Goal: Information Seeking & Learning: Learn about a topic

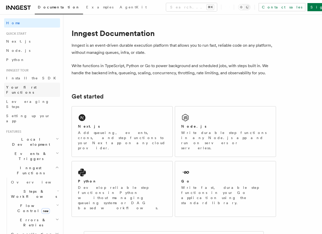
click at [32, 88] on span "Your first Functions" at bounding box center [21, 89] width 30 height 9
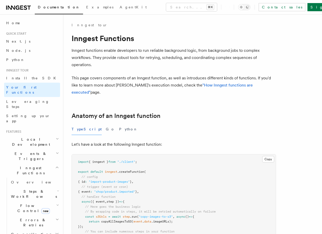
click at [27, 151] on span "Events & Triggers" at bounding box center [30, 156] width 52 height 10
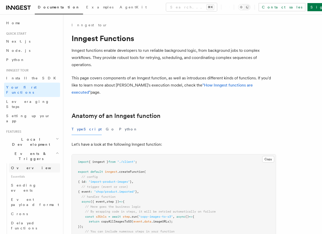
click at [31, 164] on link "Overview" at bounding box center [34, 168] width 51 height 9
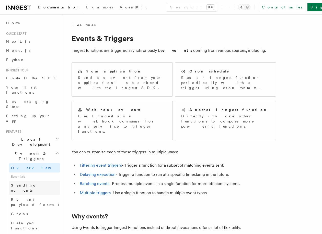
click at [38, 181] on link "Sending events" at bounding box center [34, 188] width 51 height 14
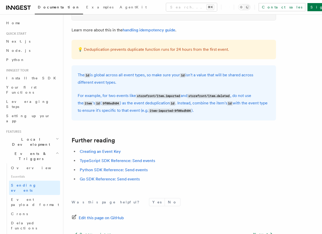
scroll to position [1457, 0]
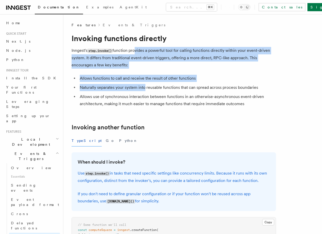
drag, startPoint x: 135, startPoint y: 50, endPoint x: 145, endPoint y: 86, distance: 37.1
click at [138, 82] on li "Allows functions to call and receive the result of other functions" at bounding box center [177, 78] width 198 height 7
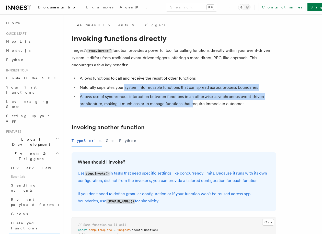
drag, startPoint x: 124, startPoint y: 87, endPoint x: 193, endPoint y: 107, distance: 72.0
click at [193, 107] on ul "Allows functions to call and receive the result of other functions Naturally se…" at bounding box center [174, 91] width 204 height 33
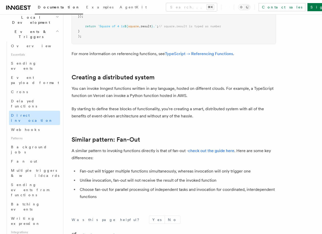
scroll to position [129, 0]
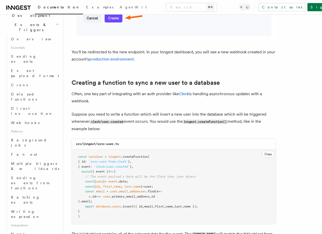
scroll to position [1057, 0]
drag, startPoint x: 115, startPoint y: 106, endPoint x: 164, endPoint y: 122, distance: 52.1
click at [164, 121] on p "Suppose you need to write a function which will insert a new user into the data…" at bounding box center [174, 122] width 204 height 22
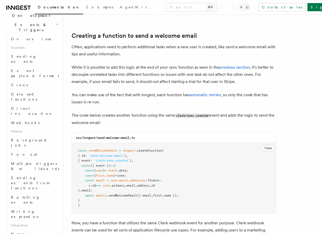
scroll to position [1331, 0]
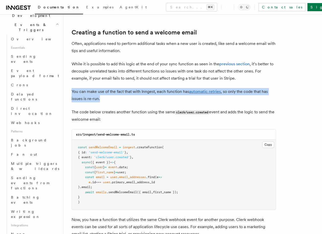
drag, startPoint x: 72, startPoint y: 84, endPoint x: 134, endPoint y: 92, distance: 62.9
click at [134, 92] on p "You can make use of the fact that with Inngest, each function has automatic ret…" at bounding box center [174, 95] width 204 height 14
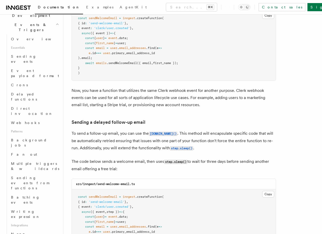
scroll to position [1462, 0]
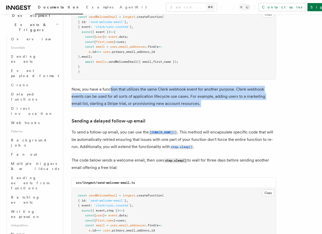
drag, startPoint x: 110, startPoint y: 81, endPoint x: 182, endPoint y: 100, distance: 74.1
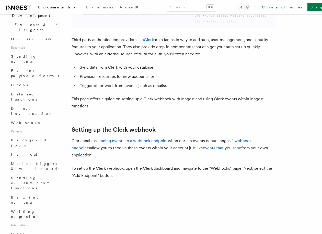
scroll to position [38, 0]
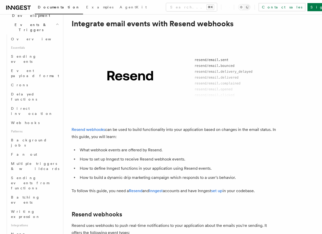
scroll to position [120, 0]
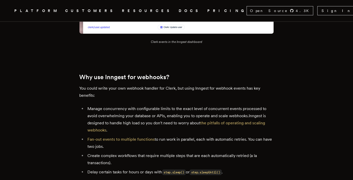
scroll to position [613, 0]
